Goal: Task Accomplishment & Management: Use online tool/utility

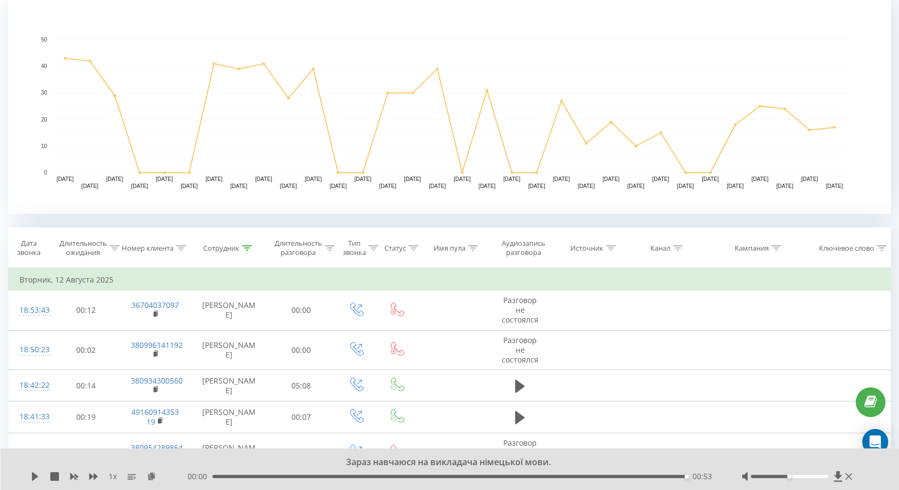
scroll to position [235, 0]
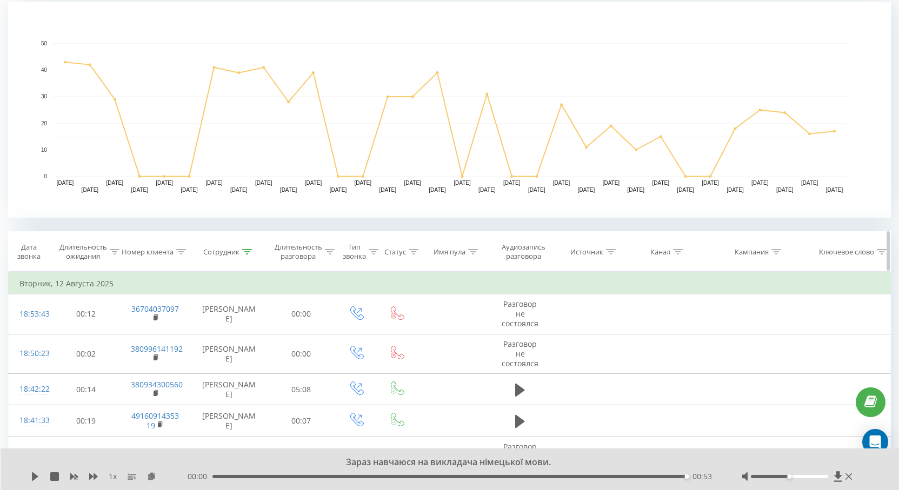
click at [250, 238] on th "Сотрудник" at bounding box center [229, 252] width 76 height 40
click at [247, 251] on icon at bounding box center [247, 251] width 10 height 5
click at [242, 325] on input "[PERSON_NAME]" at bounding box center [229, 329] width 95 height 19
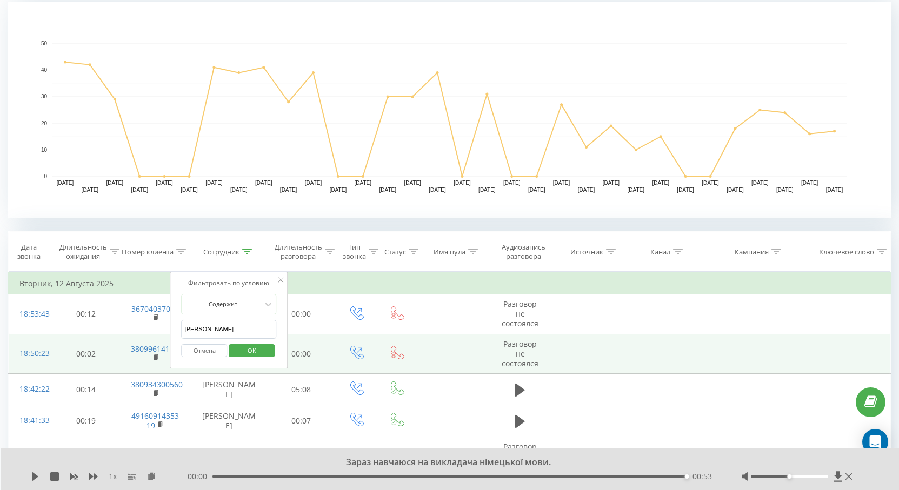
drag, startPoint x: 241, startPoint y: 327, endPoint x: 154, endPoint y: 340, distance: 88.6
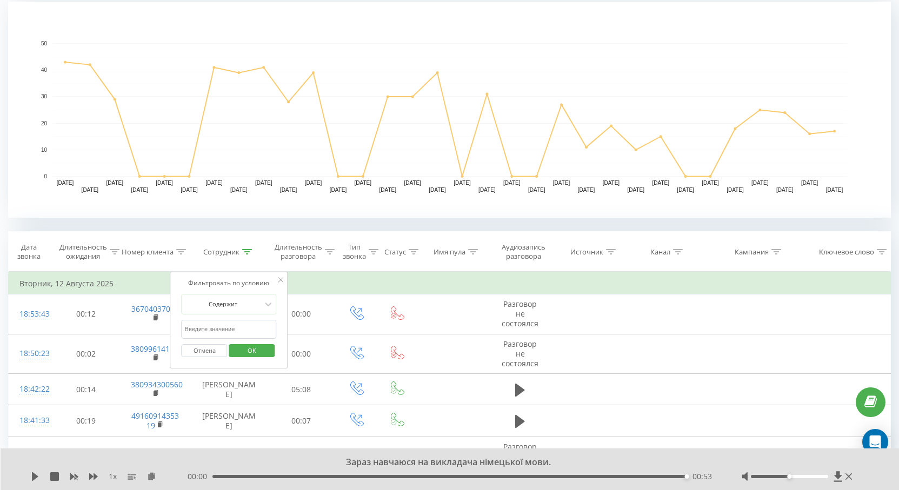
click at [203, 332] on input "text" at bounding box center [229, 329] width 95 height 19
type input "[PERSON_NAME]"
click at [261, 355] on span "OK" at bounding box center [252, 350] width 30 height 17
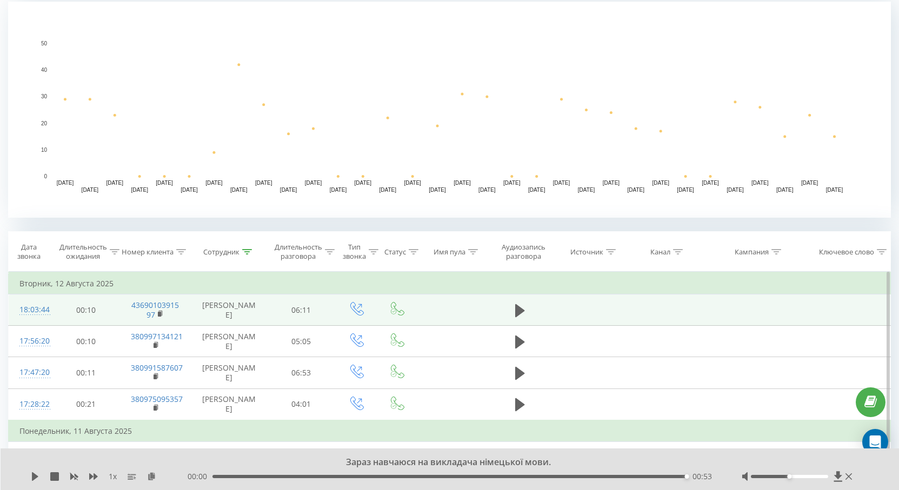
scroll to position [289, 0]
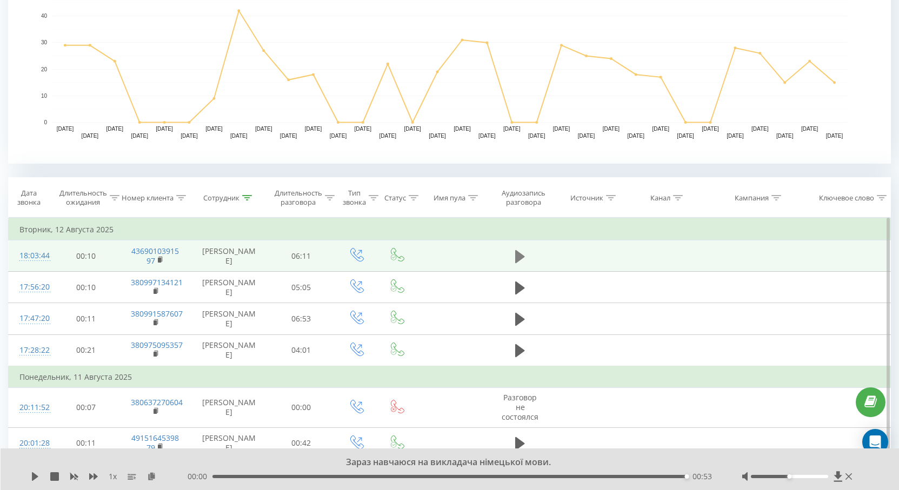
click at [522, 254] on icon at bounding box center [520, 256] width 10 height 15
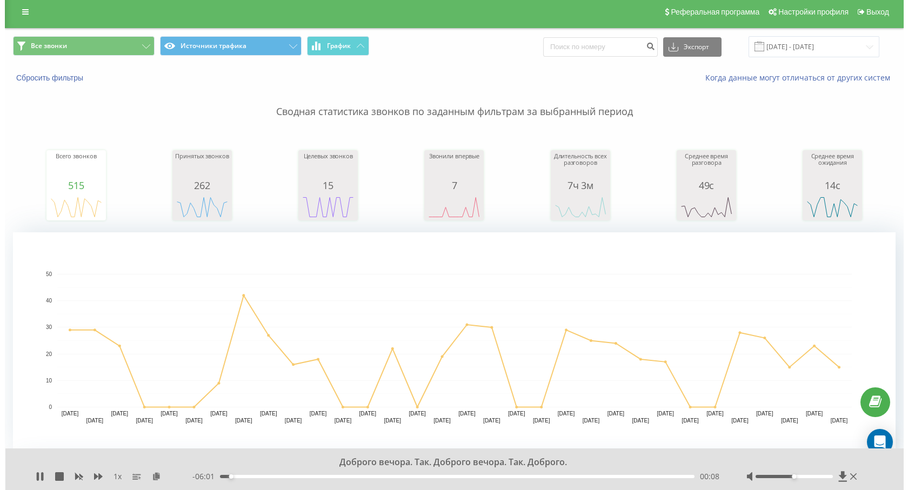
scroll to position [0, 0]
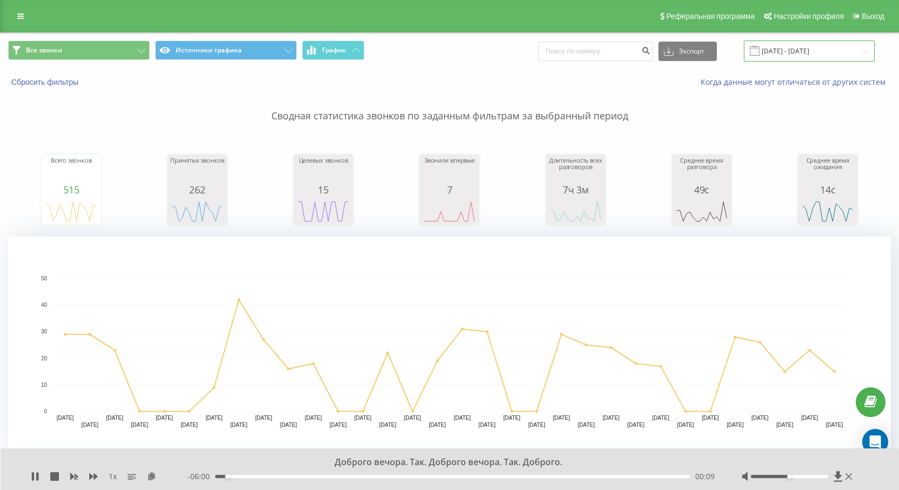
click at [806, 54] on input "[DATE] - [DATE]" at bounding box center [809, 51] width 131 height 21
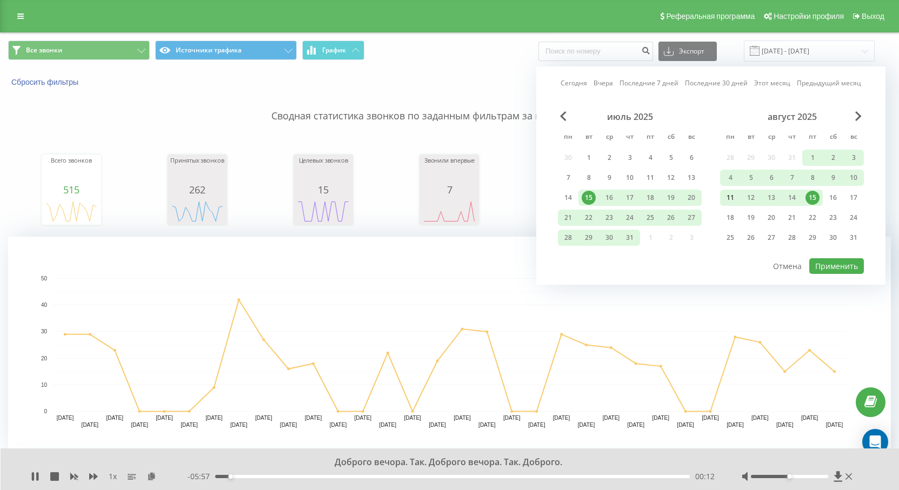
click at [730, 198] on div "11" at bounding box center [730, 198] width 14 height 14
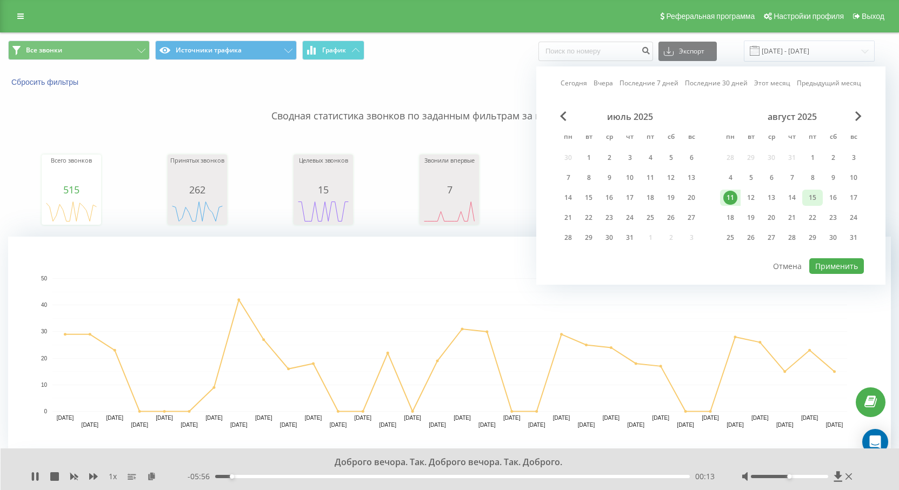
click at [813, 194] on div "15" at bounding box center [813, 198] width 14 height 14
drag, startPoint x: 828, startPoint y: 271, endPoint x: 659, endPoint y: 242, distance: 171.1
click at [828, 270] on button "Применить" at bounding box center [836, 266] width 55 height 16
type input "[DATE] - [DATE]"
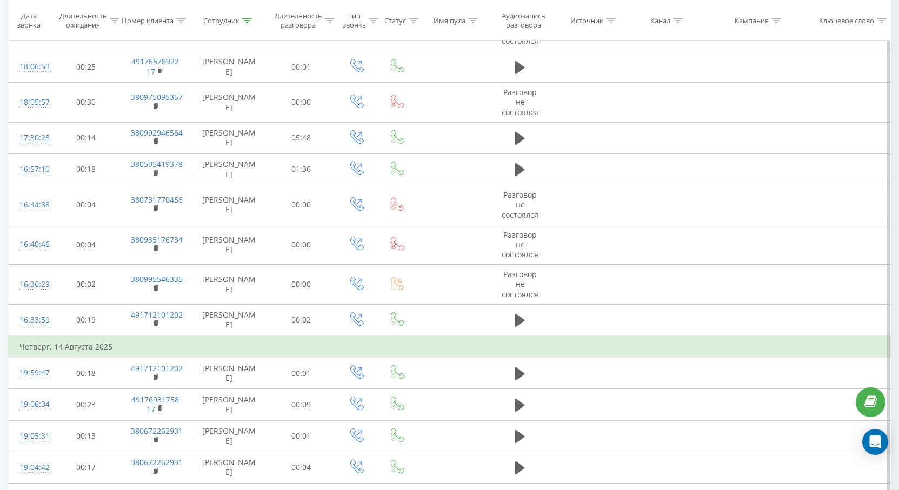
scroll to position [988, 0]
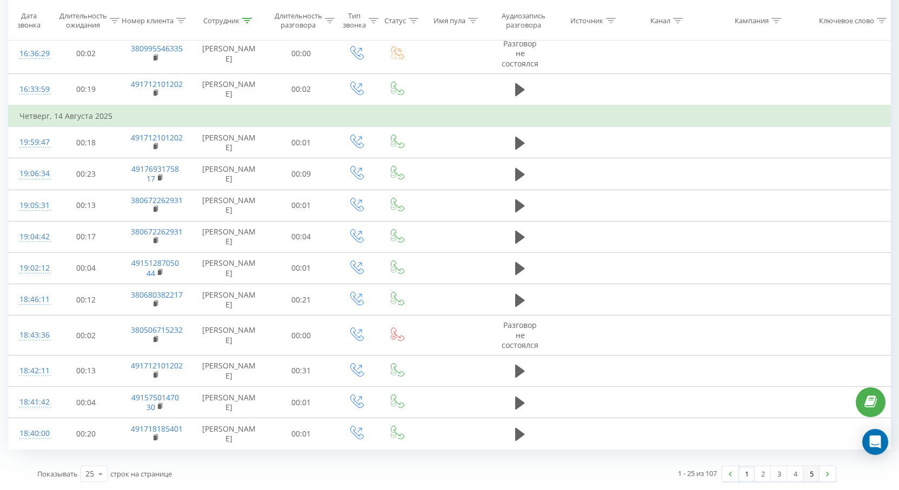
click at [814, 474] on link "5" at bounding box center [811, 474] width 16 height 15
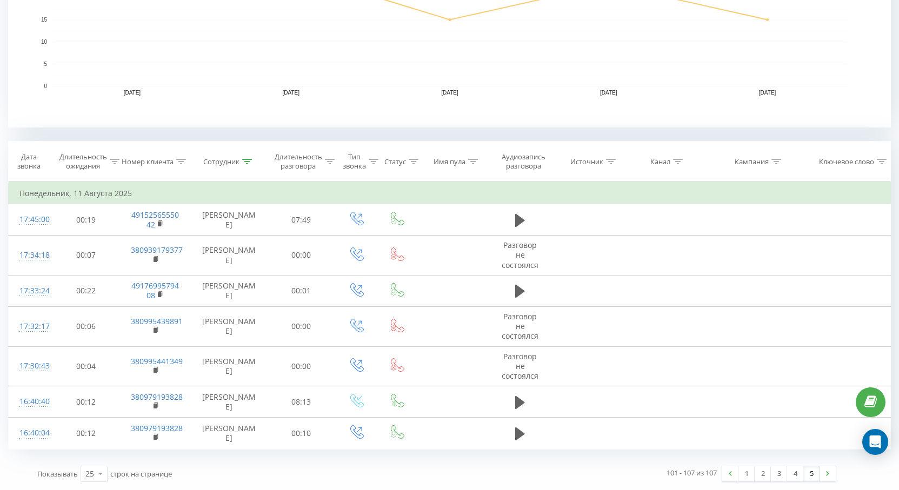
scroll to position [325, 0]
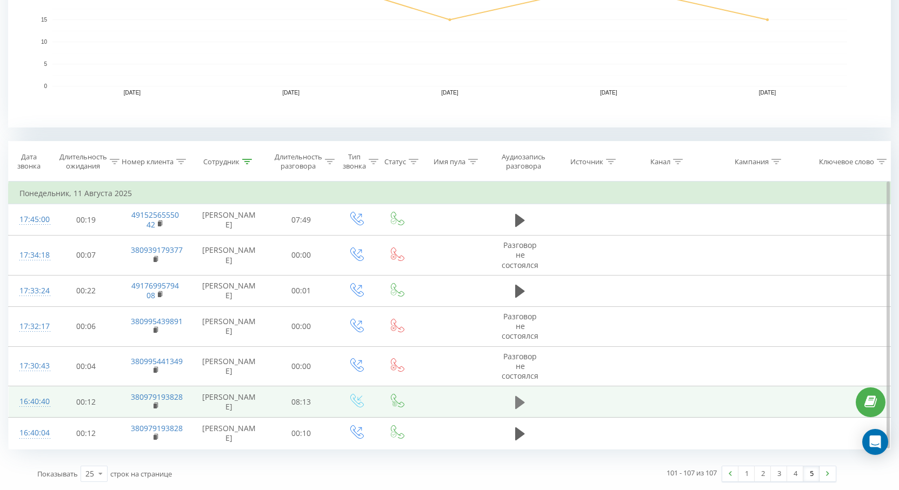
click at [513, 405] on button at bounding box center [520, 403] width 16 height 16
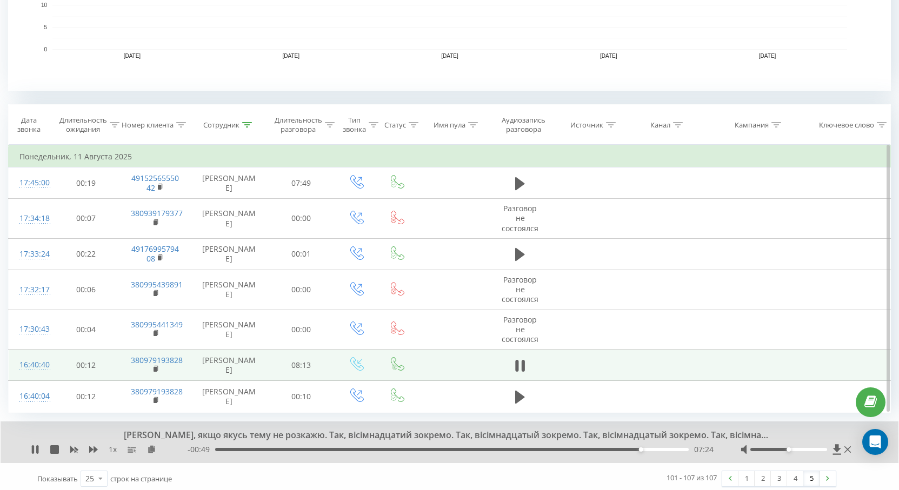
scroll to position [367, 0]
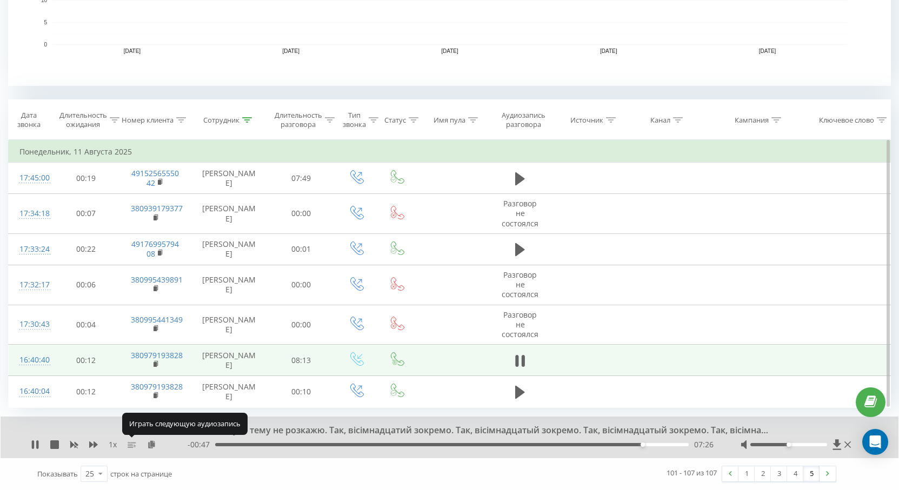
click at [132, 449] on button at bounding box center [132, 445] width 9 height 9
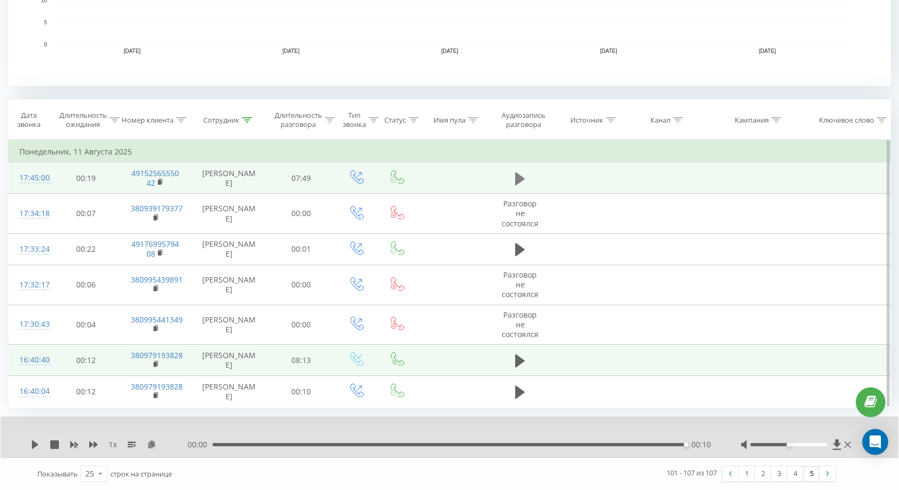
click at [515, 177] on icon at bounding box center [520, 178] width 10 height 15
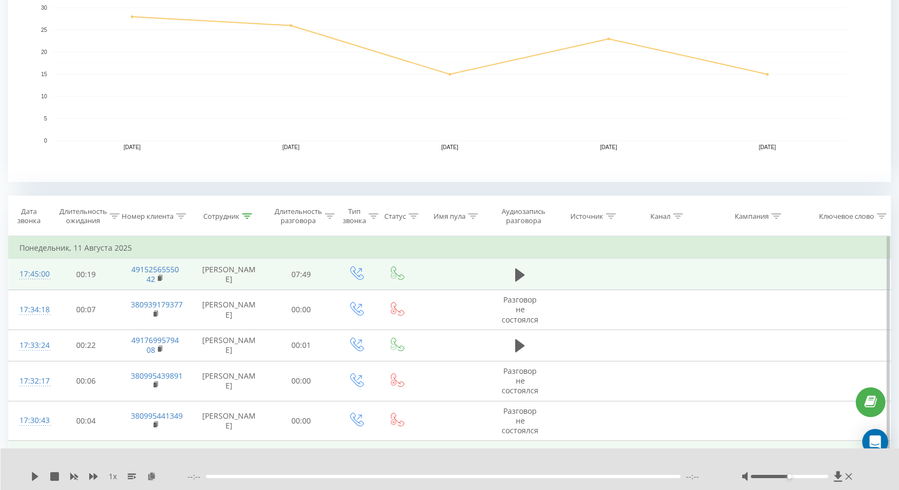
scroll to position [325, 0]
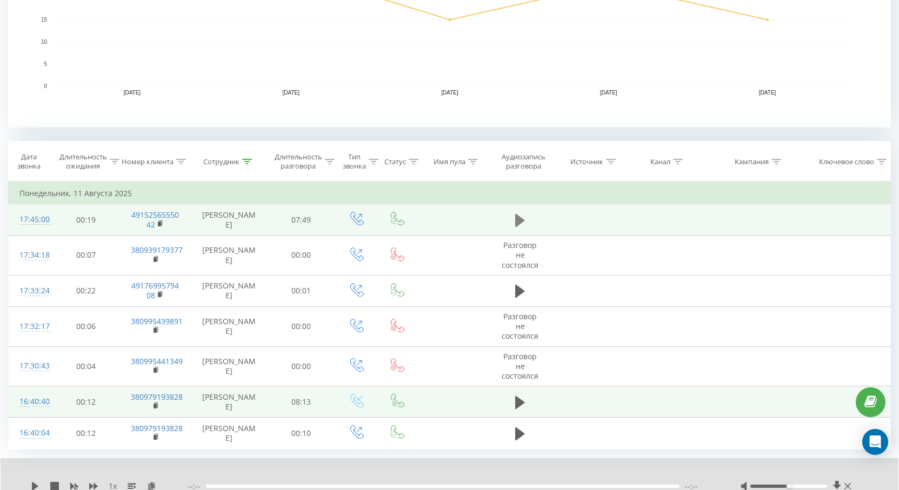
click at [520, 221] on icon at bounding box center [520, 220] width 10 height 13
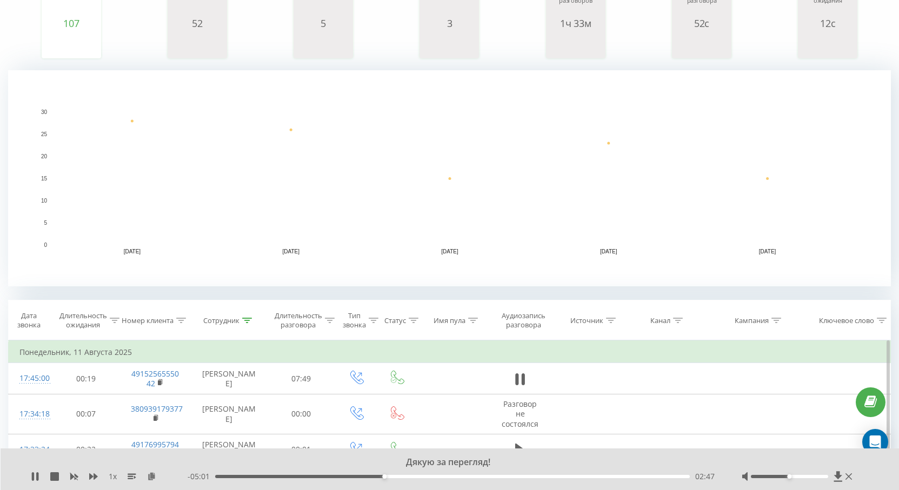
scroll to position [324, 0]
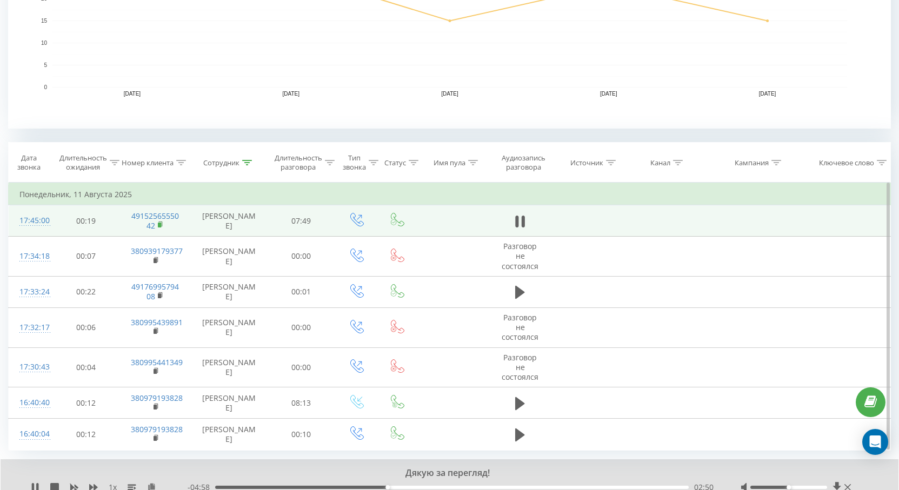
click at [159, 222] on icon at bounding box center [161, 224] width 4 height 5
click at [162, 224] on icon at bounding box center [161, 225] width 6 height 8
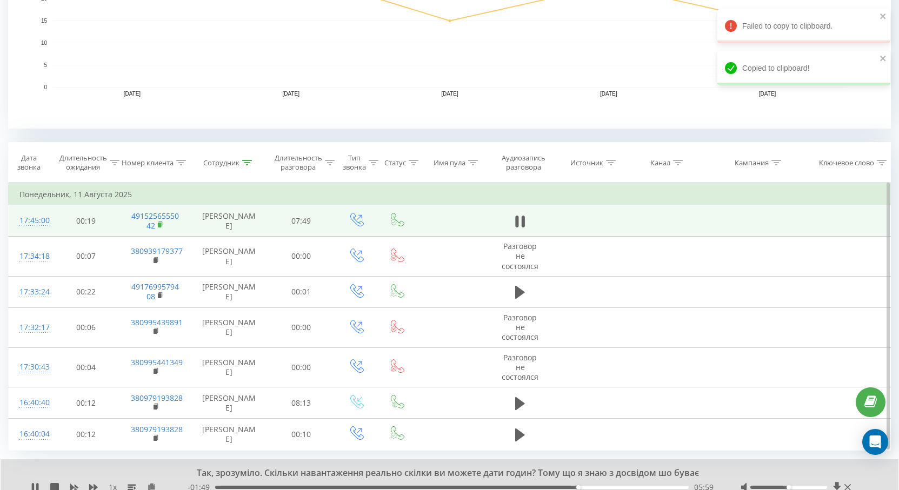
click at [164, 222] on icon at bounding box center [161, 225] width 6 height 8
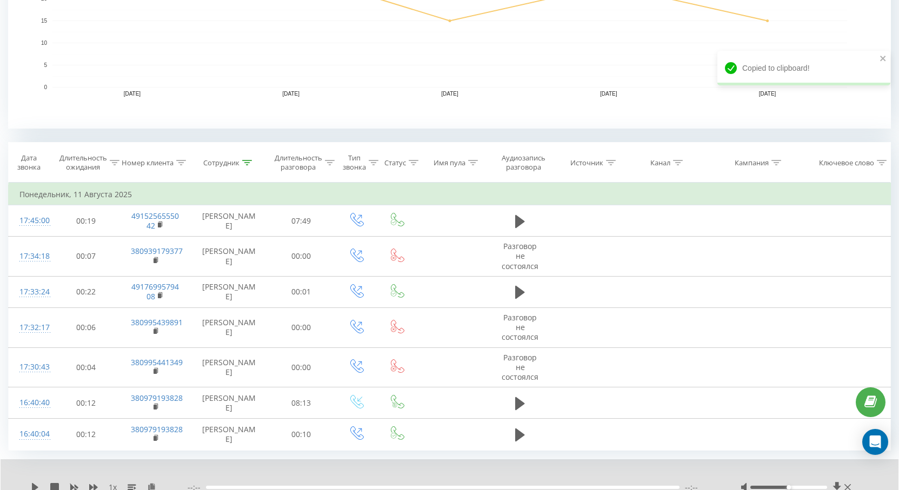
drag, startPoint x: 880, startPoint y: 14, endPoint x: 890, endPoint y: 45, distance: 33.0
click at [880, 16] on div "Failed to copy to clipboard. Copied to clipboard! Copied to clipboard!" at bounding box center [803, 51] width 173 height 84
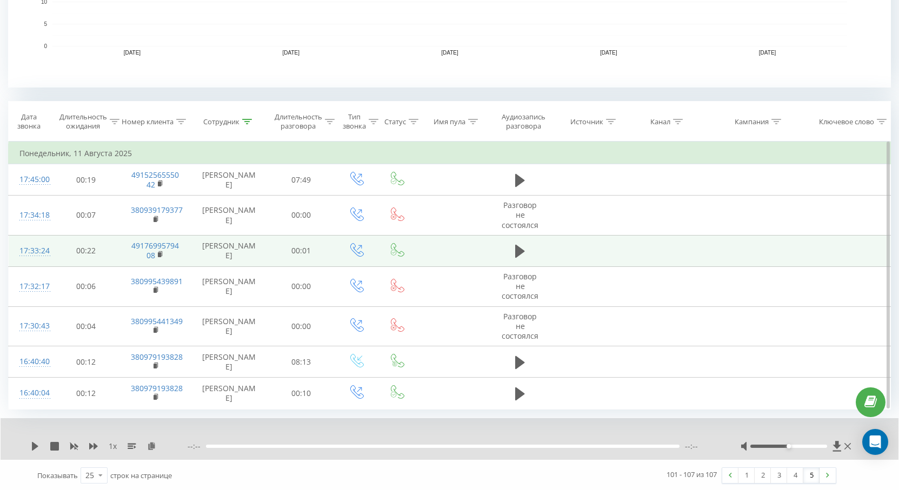
scroll to position [367, 0]
click at [521, 248] on icon at bounding box center [520, 249] width 10 height 13
click at [797, 477] on link "4" at bounding box center [795, 474] width 16 height 15
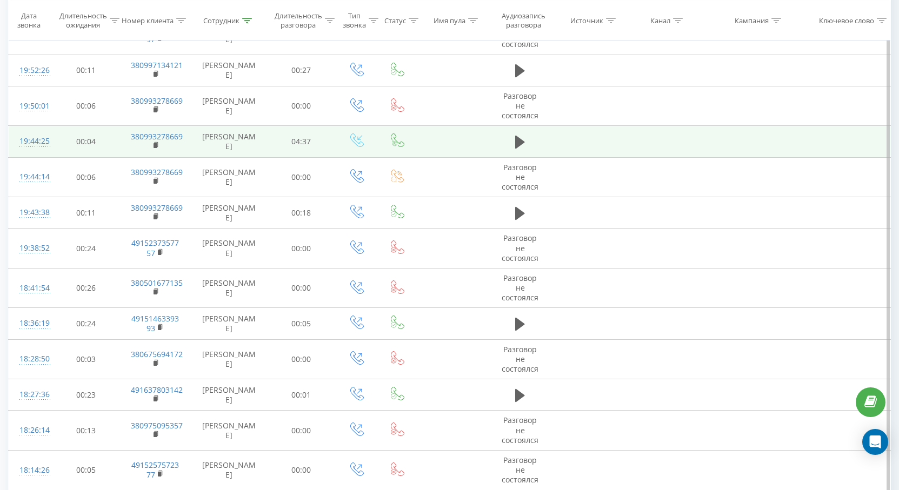
scroll to position [691, 0]
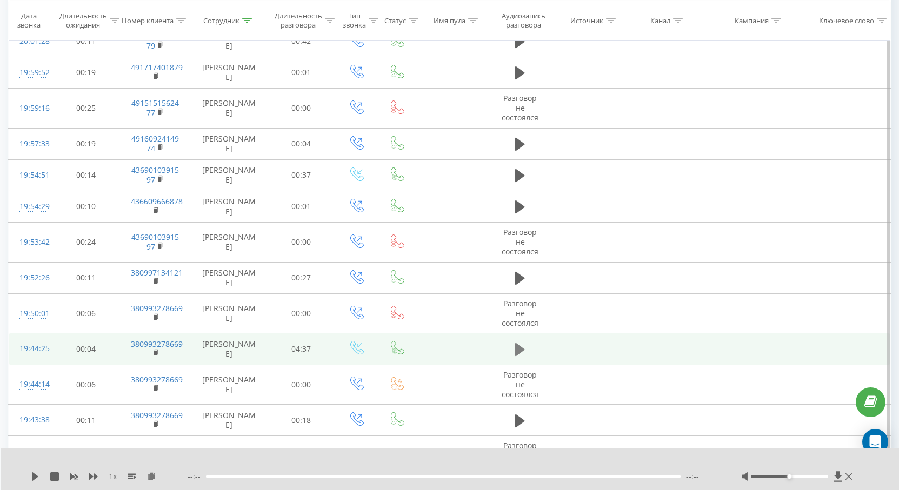
click at [524, 347] on icon at bounding box center [520, 349] width 10 height 15
click at [157, 354] on rect at bounding box center [155, 353] width 3 height 5
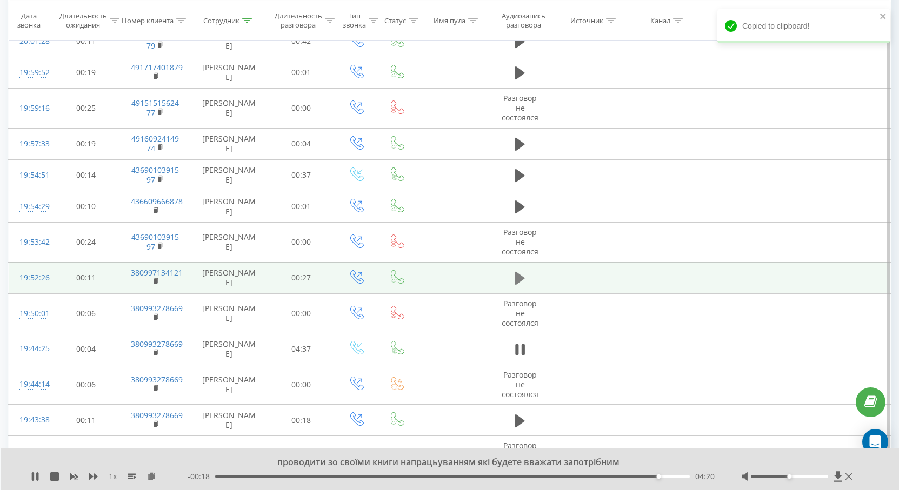
click at [522, 276] on icon at bounding box center [520, 278] width 10 height 15
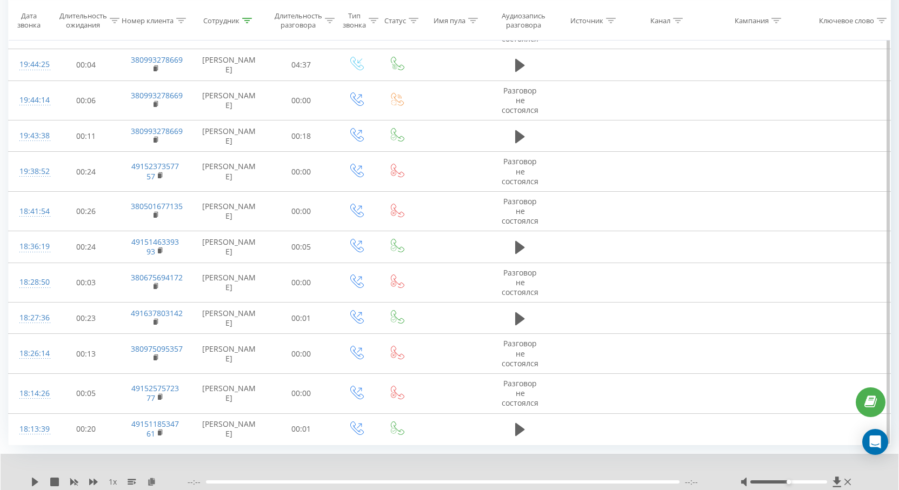
scroll to position [1013, 0]
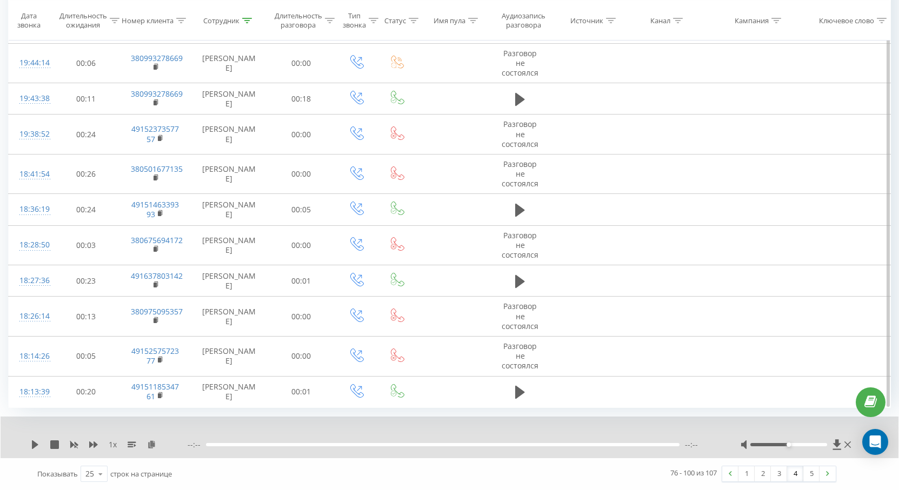
drag, startPoint x: 746, startPoint y: 473, endPoint x: 174, endPoint y: 37, distance: 719.5
click at [747, 473] on link "1" at bounding box center [747, 474] width 16 height 15
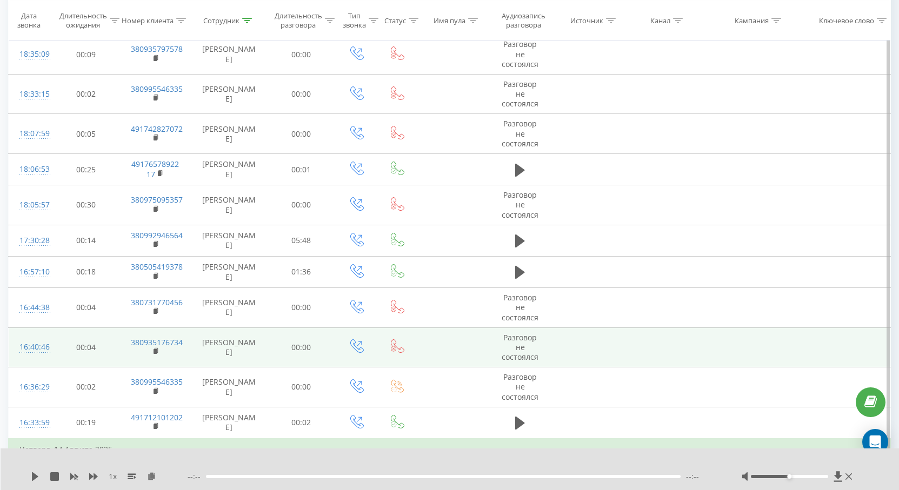
scroll to position [656, 0]
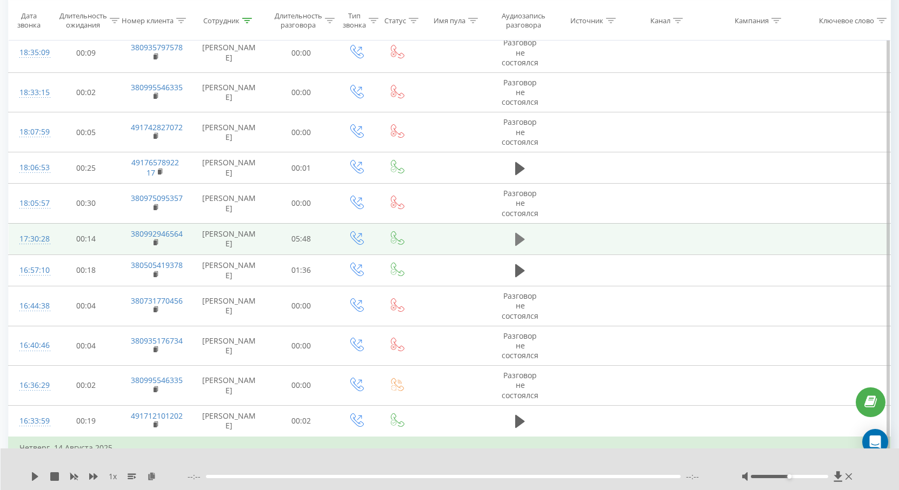
click at [516, 235] on icon at bounding box center [520, 239] width 10 height 13
click at [154, 244] on rect at bounding box center [155, 243] width 3 height 5
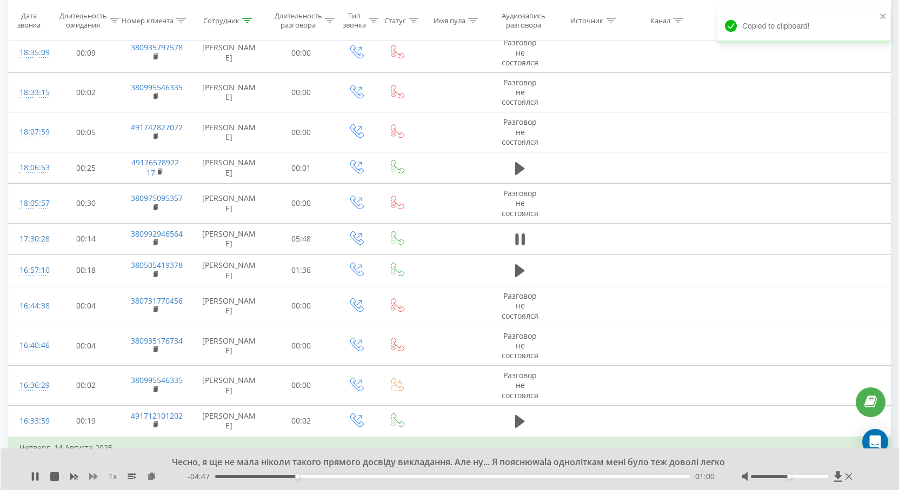
click at [93, 474] on icon at bounding box center [93, 477] width 9 height 9
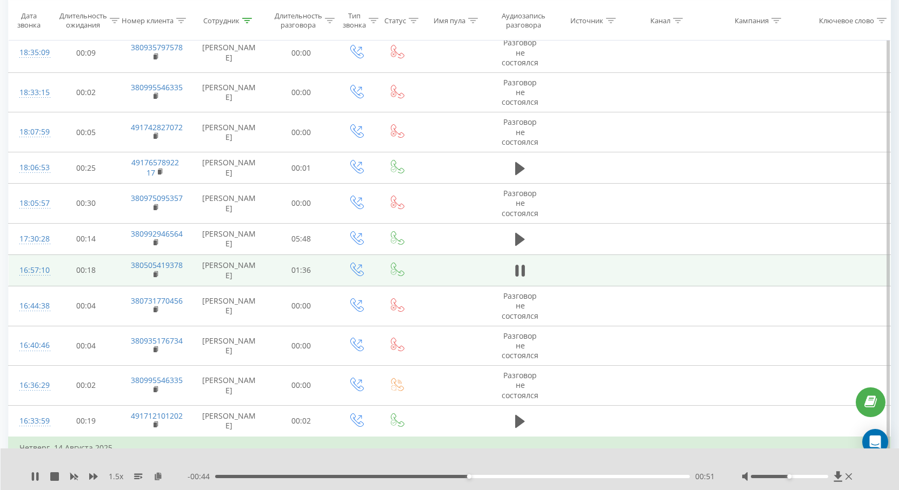
click at [152, 273] on td "380505419378" at bounding box center [155, 270] width 71 height 31
click at [155, 275] on rect at bounding box center [155, 274] width 3 height 5
click at [157, 274] on icon at bounding box center [157, 275] width 6 height 8
